Goal: Use online tool/utility: Utilize a website feature to perform a specific function

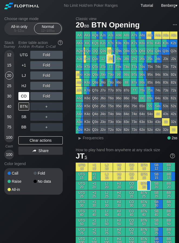
click at [24, 93] on div "CO" at bounding box center [23, 96] width 11 height 8
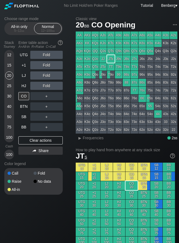
click at [7, 66] on div "15" at bounding box center [9, 65] width 8 height 8
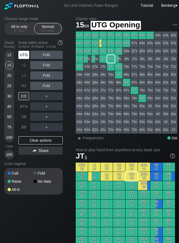
click at [23, 54] on div "UTG" at bounding box center [23, 55] width 11 height 8
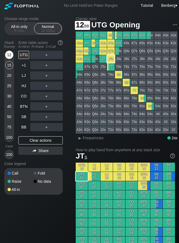
click at [8, 54] on div "12" at bounding box center [9, 55] width 8 height 8
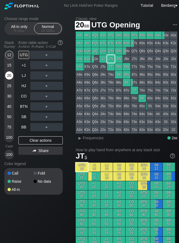
click at [11, 76] on div "20" at bounding box center [9, 75] width 8 height 8
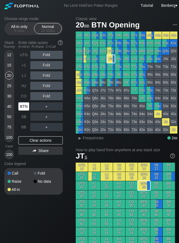
click at [22, 104] on div "BTN" at bounding box center [23, 106] width 11 height 8
click at [46, 107] on div "R ✕" at bounding box center [46, 106] width 11 height 8
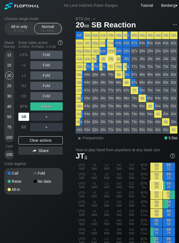
click at [27, 116] on div "SB" at bounding box center [23, 117] width 11 height 8
click at [6, 85] on div "25" at bounding box center [9, 86] width 8 height 8
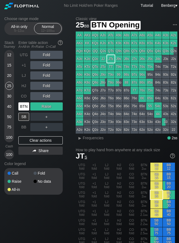
click at [22, 107] on div "BTN" at bounding box center [23, 106] width 11 height 8
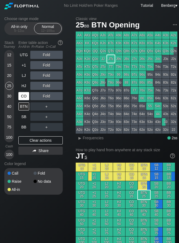
click at [21, 98] on div "CO" at bounding box center [23, 96] width 11 height 8
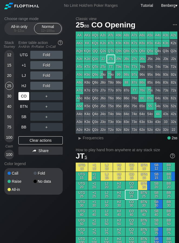
click at [26, 95] on div "CO" at bounding box center [23, 96] width 11 height 8
click at [46, 96] on div "R ✕" at bounding box center [46, 96] width 11 height 8
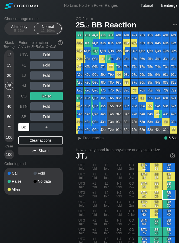
click at [23, 128] on div "BB" at bounding box center [23, 127] width 11 height 8
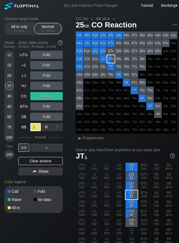
click at [37, 129] on div "A ✕" at bounding box center [35, 127] width 11 height 8
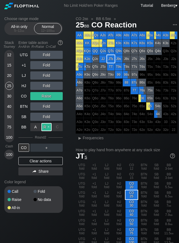
click at [46, 129] on div "R ✕" at bounding box center [46, 127] width 11 height 8
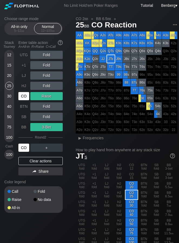
click at [21, 146] on div "CO" at bounding box center [23, 147] width 11 height 8
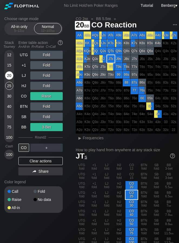
click at [12, 77] on div "20" at bounding box center [9, 75] width 8 height 8
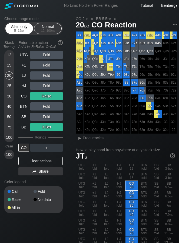
click at [16, 31] on div "5 – 12 bb" at bounding box center [19, 31] width 23 height 4
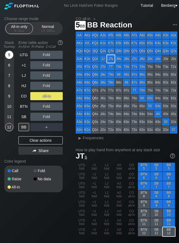
click at [8, 56] on div "5" at bounding box center [9, 55] width 8 height 8
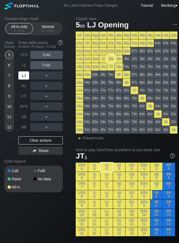
click at [23, 76] on div "LJ" at bounding box center [23, 75] width 11 height 8
click at [21, 66] on div "+1" at bounding box center [23, 65] width 11 height 8
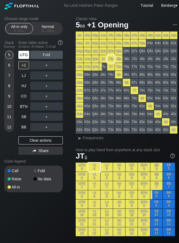
click at [23, 54] on div "UTG" at bounding box center [23, 55] width 11 height 8
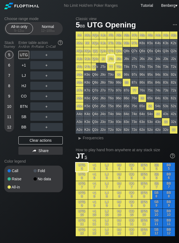
click at [7, 127] on div "12" at bounding box center [9, 127] width 8 height 8
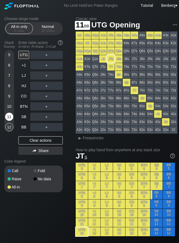
click at [11, 119] on div "11" at bounding box center [9, 117] width 8 height 8
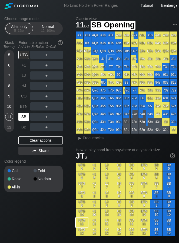
click at [23, 120] on div "SB" at bounding box center [23, 117] width 11 height 8
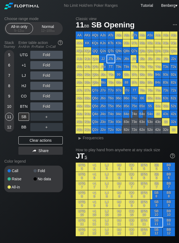
click at [9, 107] on div "10" at bounding box center [9, 106] width 8 height 8
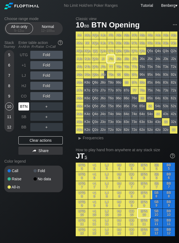
click at [21, 108] on div "BTN" at bounding box center [23, 106] width 11 height 8
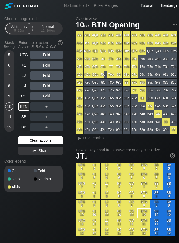
click at [31, 139] on div "Clear actions" at bounding box center [40, 140] width 44 height 8
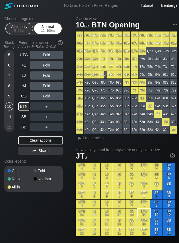
click at [44, 31] on div "12 – 100 bb" at bounding box center [48, 31] width 23 height 4
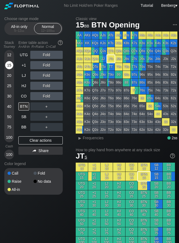
click at [8, 65] on div "15" at bounding box center [9, 65] width 8 height 8
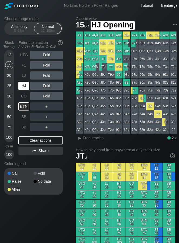
click at [22, 86] on div "HJ" at bounding box center [23, 86] width 11 height 8
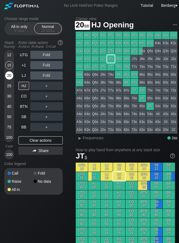
click at [10, 77] on div "20" at bounding box center [9, 75] width 8 height 8
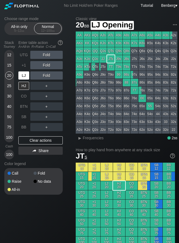
click at [26, 75] on div "LJ" at bounding box center [23, 75] width 11 height 8
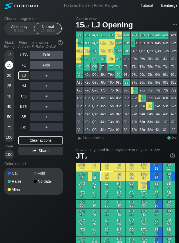
click at [7, 63] on div "15" at bounding box center [9, 65] width 8 height 8
